Goal: Register for event/course

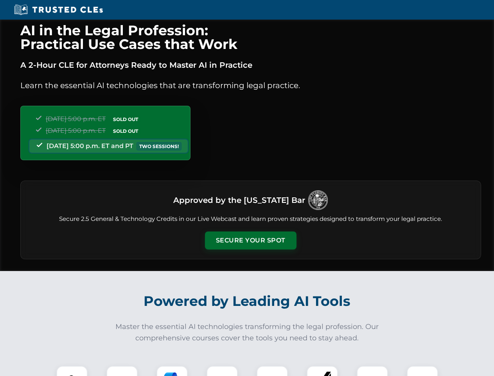
click at [250, 240] on button "Secure Your Spot" at bounding box center [251, 240] width 92 height 18
click at [72, 371] on img at bounding box center [72, 381] width 23 height 23
click at [122, 371] on div at bounding box center [121, 381] width 31 height 31
